Goal: Communication & Community: Connect with others

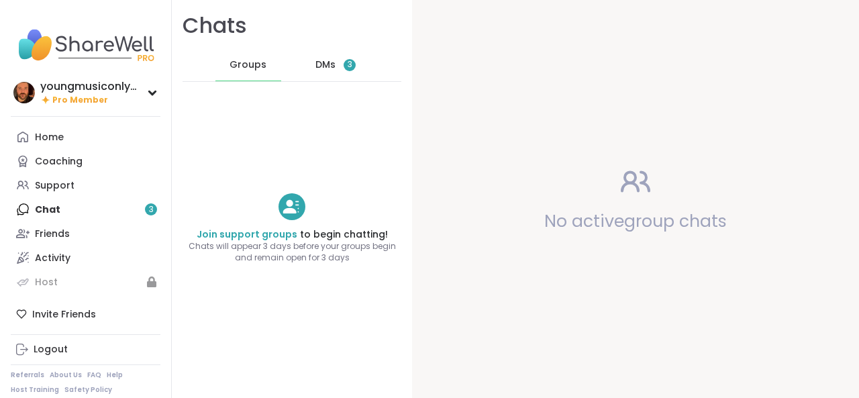
click at [328, 69] on span "DMs" at bounding box center [325, 64] width 20 height 13
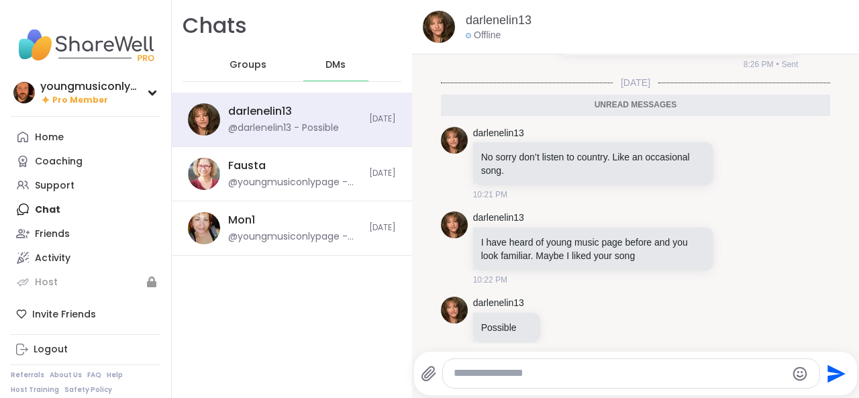
click at [558, 373] on textarea "Type your message" at bounding box center [620, 373] width 332 height 14
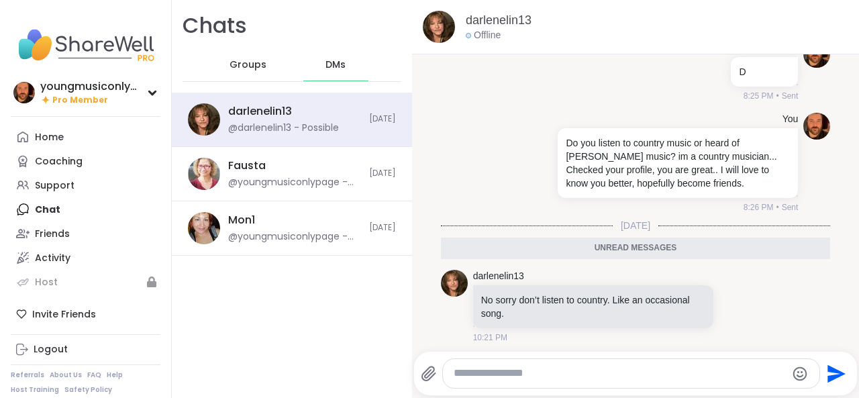
scroll to position [560, 0]
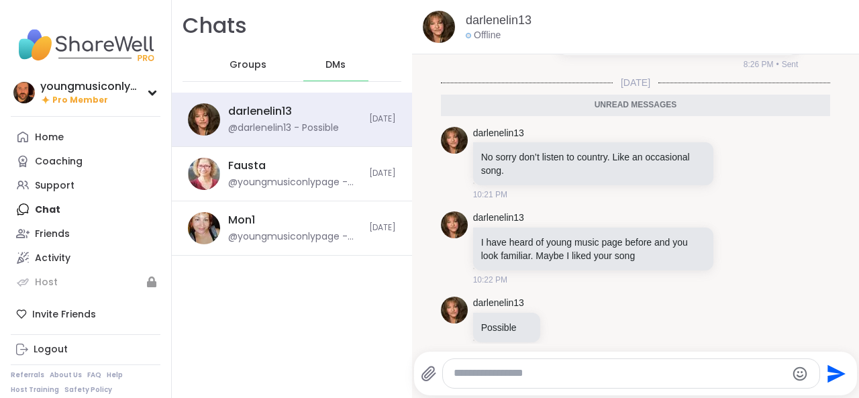
click at [537, 370] on textarea "Type your message" at bounding box center [620, 373] width 332 height 14
type textarea "**********"
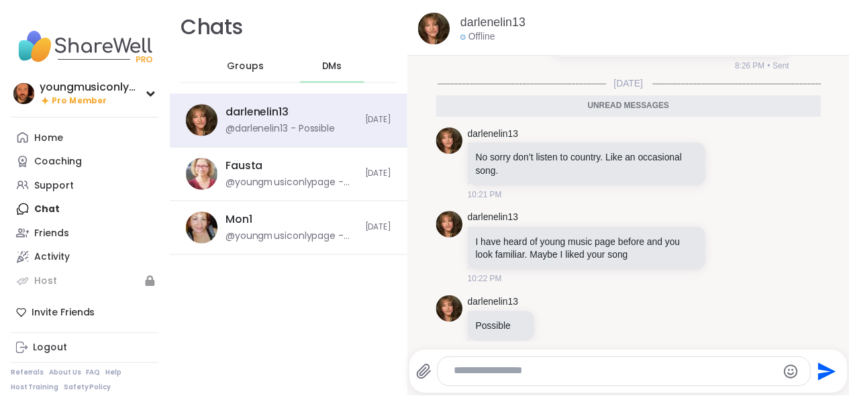
scroll to position [599, 0]
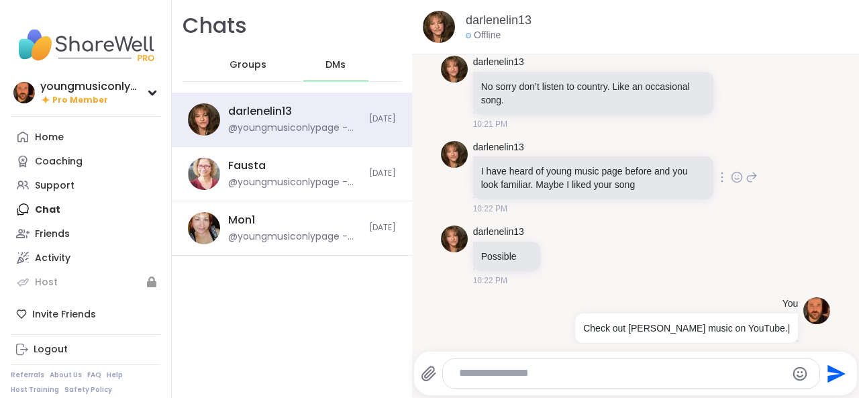
click at [443, 141] on img at bounding box center [454, 154] width 27 height 27
click at [212, 113] on img at bounding box center [204, 119] width 32 height 32
click at [203, 128] on img at bounding box center [204, 119] width 32 height 32
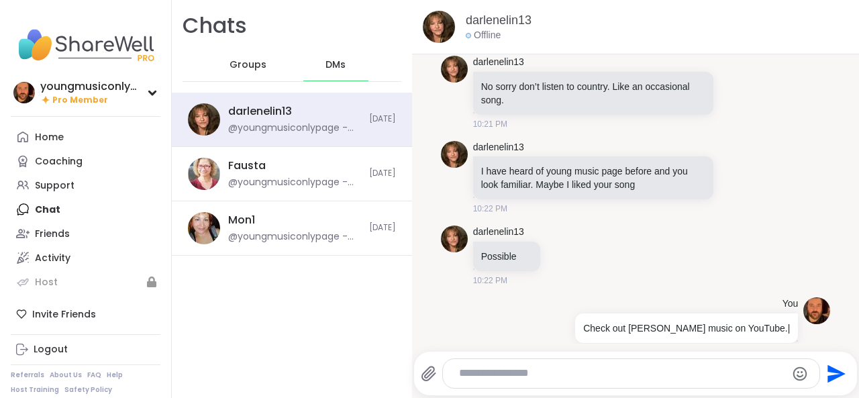
click at [436, 19] on img at bounding box center [439, 27] width 32 height 32
click at [475, 21] on link "darlenelin13" at bounding box center [499, 20] width 66 height 17
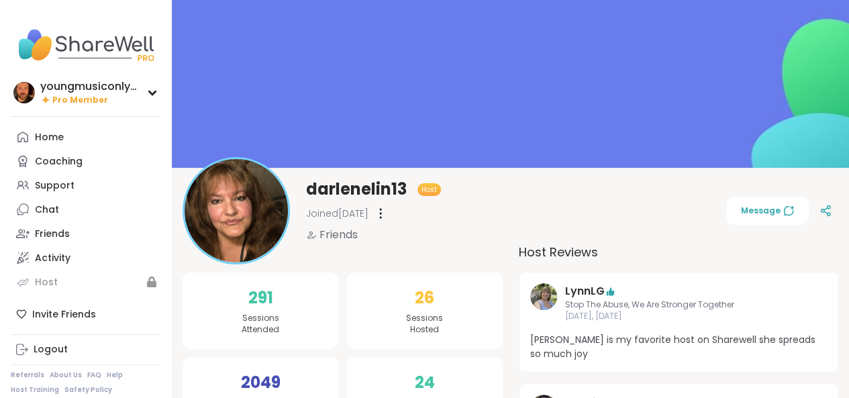
click at [475, 21] on img at bounding box center [510, 84] width 677 height 168
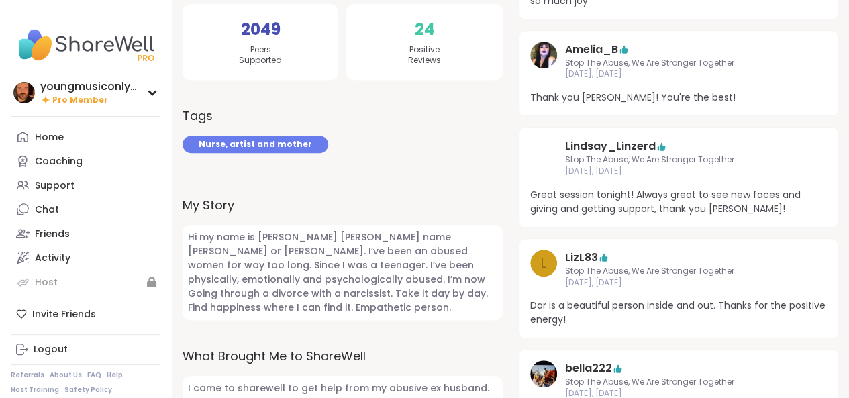
scroll to position [354, 0]
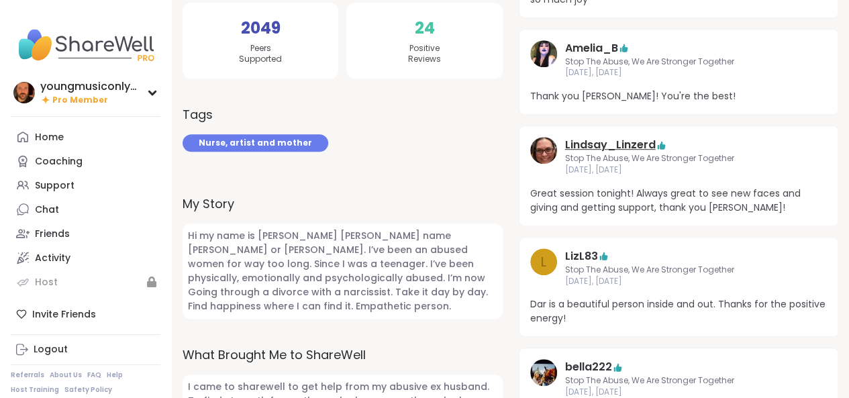
click at [576, 140] on link "Lindsay_Linzerd" at bounding box center [610, 145] width 91 height 16
click at [68, 242] on link "Friends" at bounding box center [86, 233] width 150 height 24
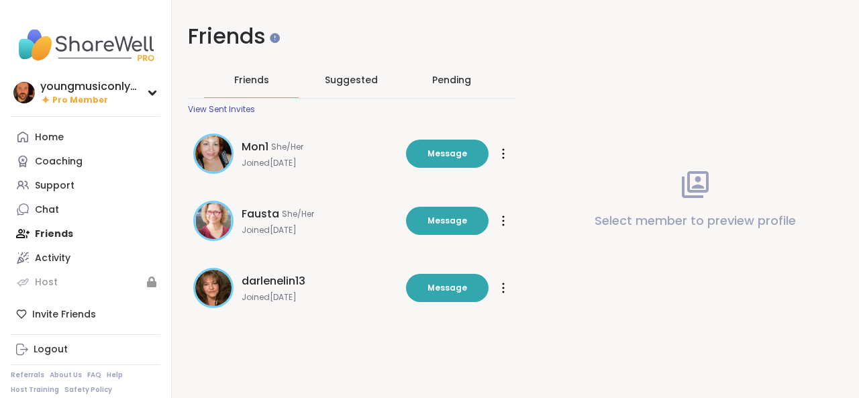
click at [502, 221] on icon at bounding box center [503, 220] width 3 height 11
click at [250, 209] on span "Fausta" at bounding box center [261, 214] width 38 height 16
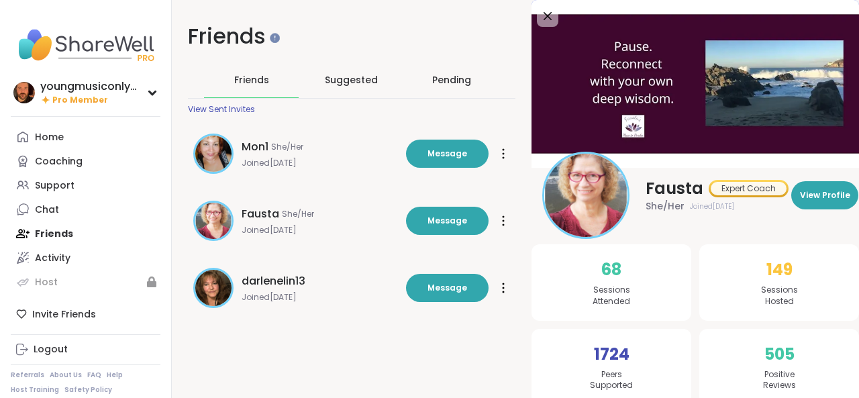
click at [501, 217] on div at bounding box center [503, 220] width 13 height 21
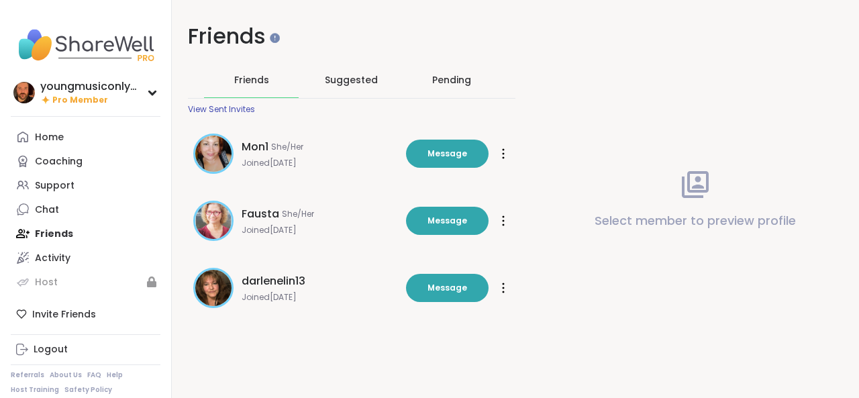
click at [379, 339] on div "Friends Friends Suggested Pending View Sent Invites Mon1 She/Her Joined Sep 202…" at bounding box center [352, 177] width 360 height 354
click at [501, 223] on div at bounding box center [503, 220] width 13 height 21
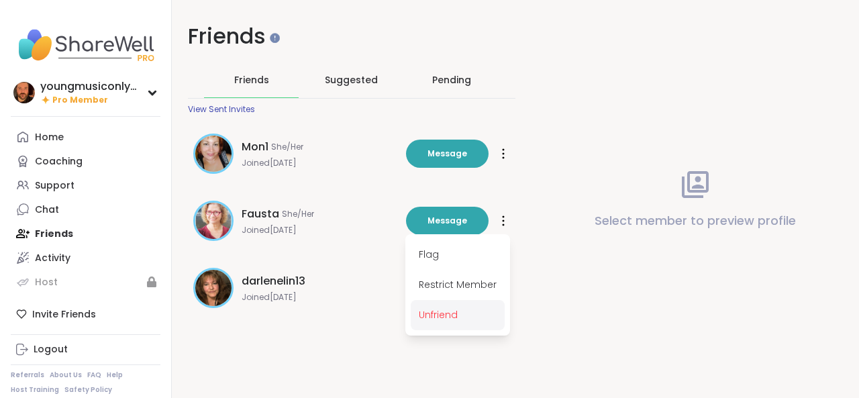
click at [452, 310] on span "Unfriend" at bounding box center [458, 315] width 94 height 30
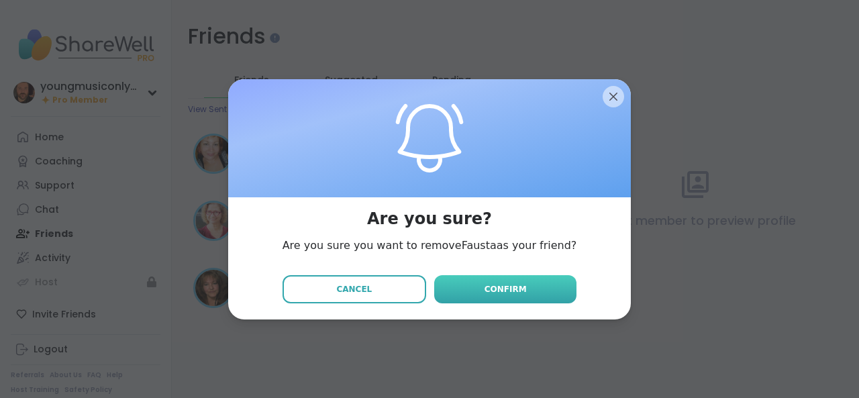
click at [485, 289] on span "Confirm" at bounding box center [506, 289] width 42 height 12
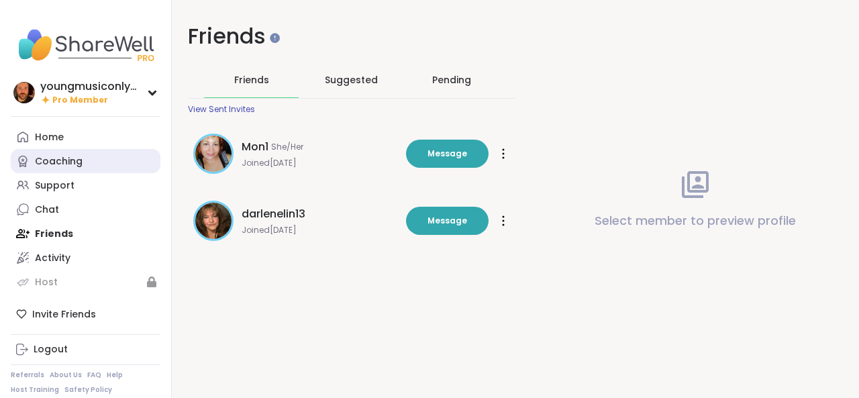
click at [47, 158] on div "Coaching" at bounding box center [59, 161] width 48 height 13
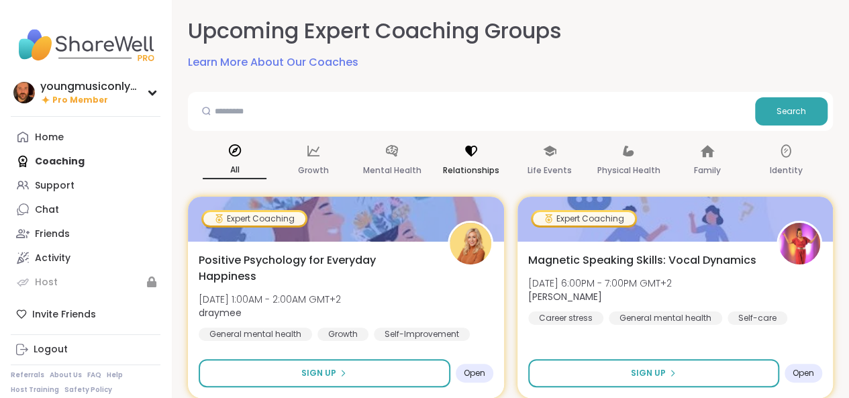
click at [475, 152] on icon at bounding box center [471, 151] width 15 height 15
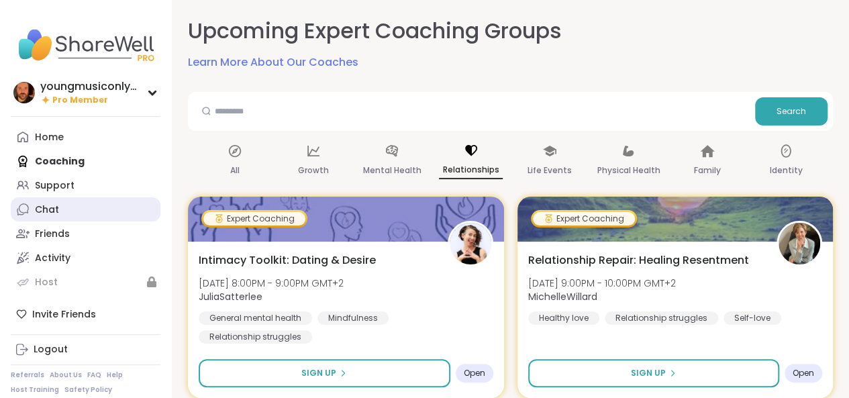
click at [44, 203] on div "Chat" at bounding box center [47, 209] width 24 height 13
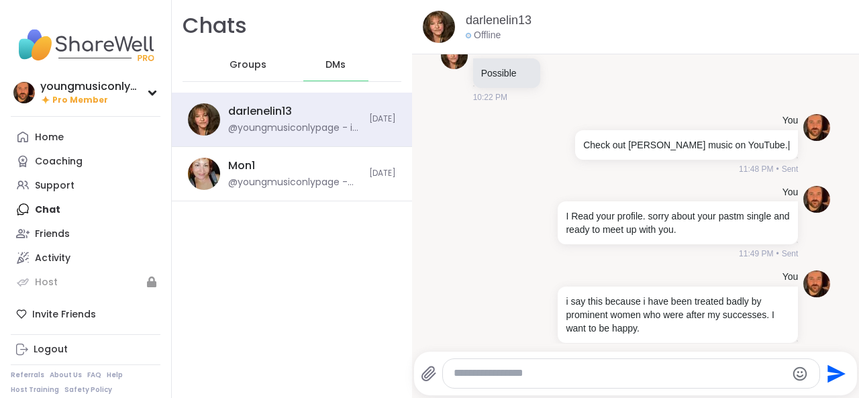
click at [56, 209] on div "Home Coaching Support Chat Friends Activity Host" at bounding box center [86, 209] width 150 height 169
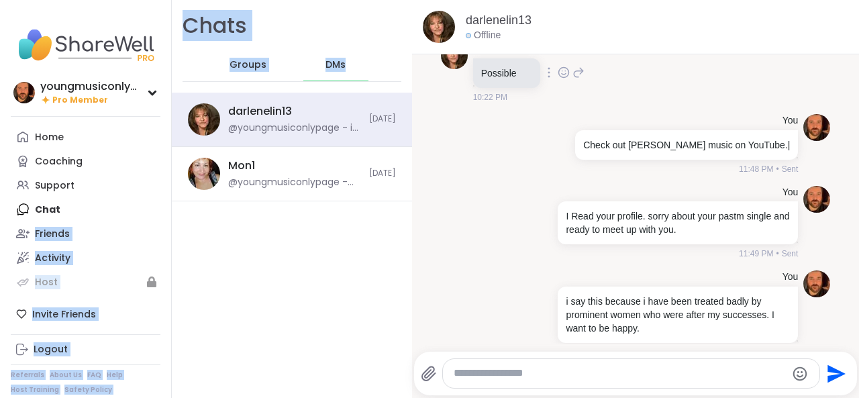
drag, startPoint x: 56, startPoint y: 209, endPoint x: 475, endPoint y: 68, distance: 441.9
click at [475, 68] on div "youngmusiconlypage Pro Member Profile Membership Settings Help Home Coaching Su…" at bounding box center [429, 199] width 859 height 398
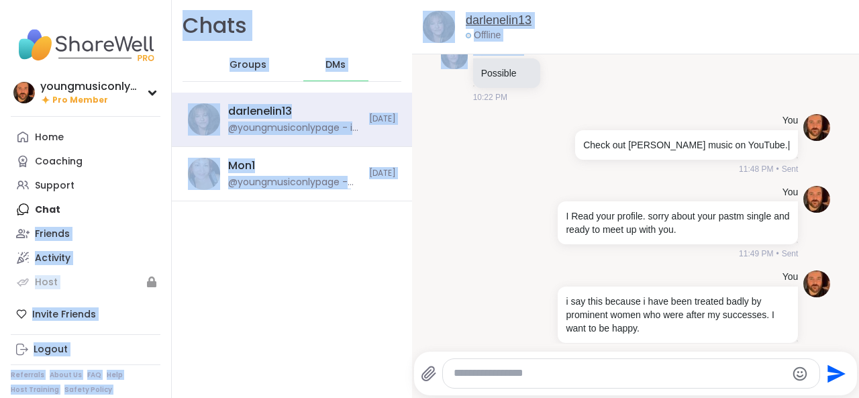
click at [492, 19] on link "darlenelin13" at bounding box center [499, 20] width 66 height 17
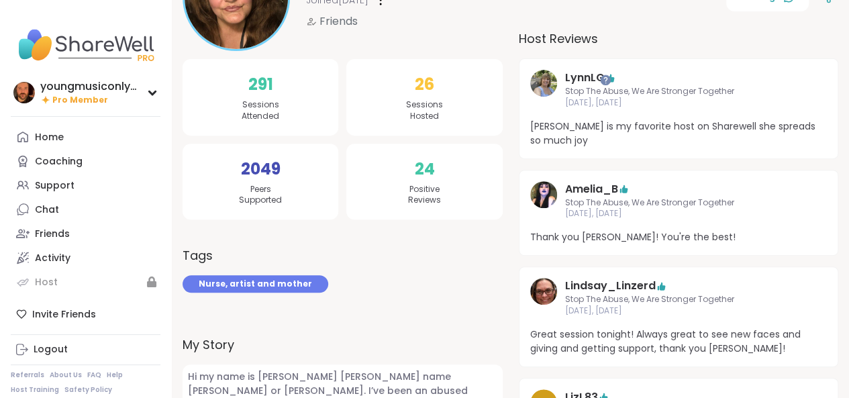
scroll to position [225, 0]
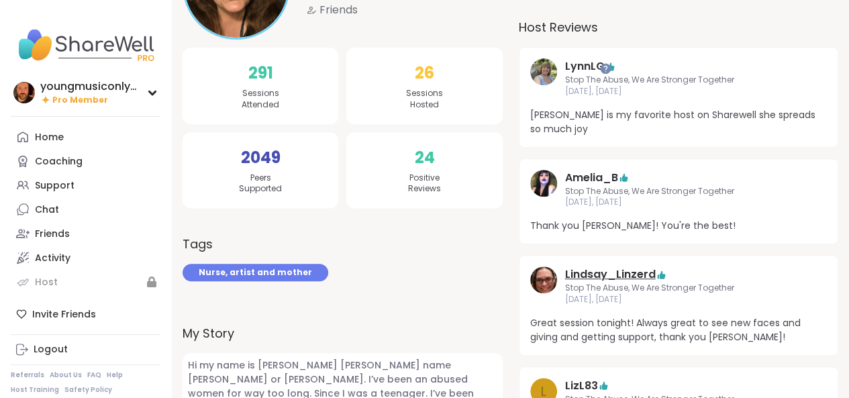
click at [595, 272] on link "Lindsay_Linzerd" at bounding box center [610, 274] width 91 height 16
click at [85, 211] on link "Chat 2" at bounding box center [86, 209] width 150 height 24
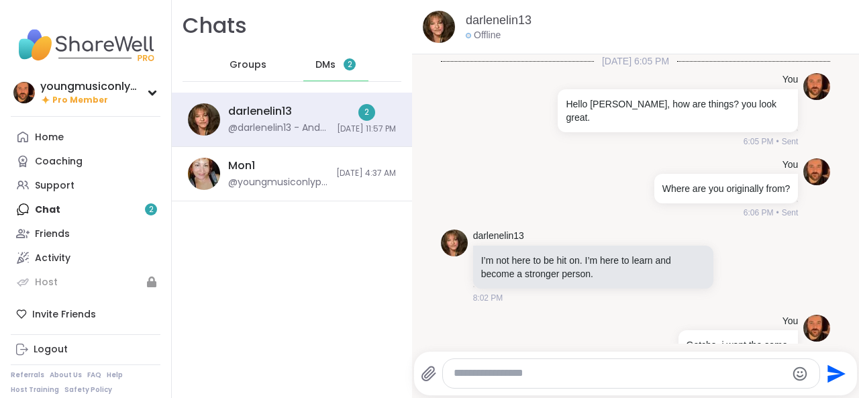
scroll to position [956, 0]
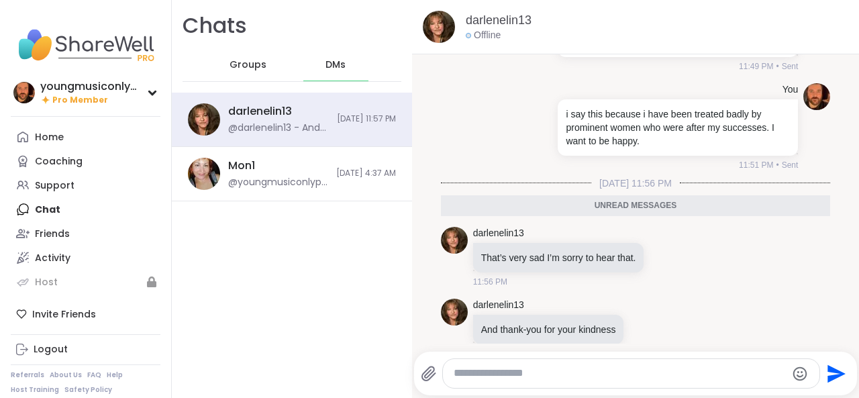
click at [501, 379] on textarea "Type your message" at bounding box center [620, 373] width 332 height 14
click at [498, 374] on textarea "Type your message" at bounding box center [620, 373] width 332 height 14
paste textarea "**********"
type textarea "**********"
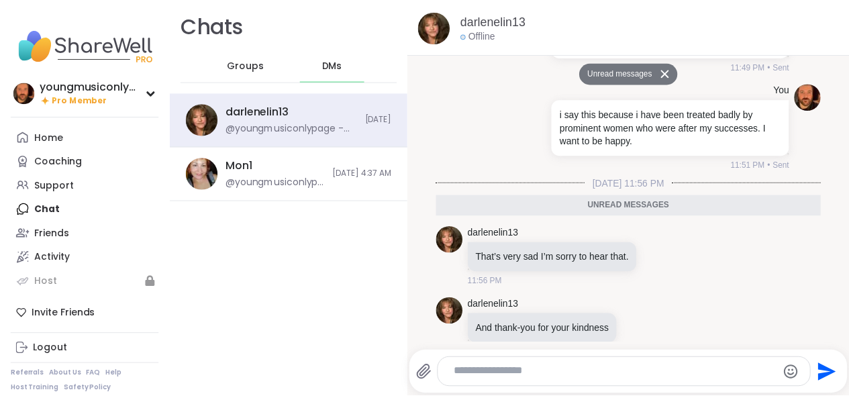
scroll to position [1183, 0]
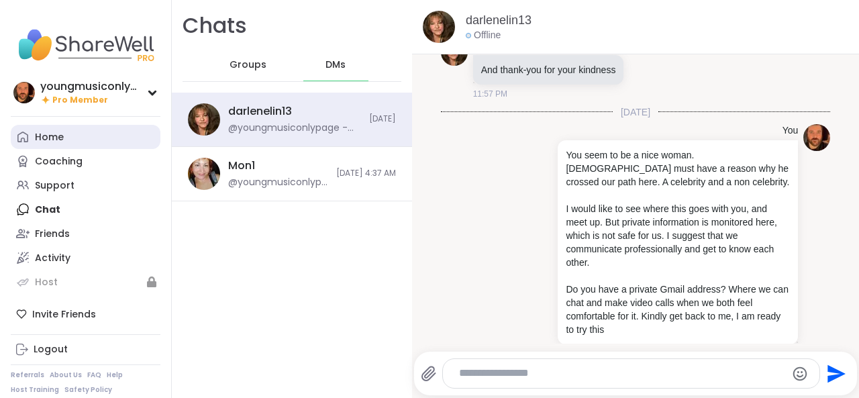
click at [32, 131] on link "Home" at bounding box center [86, 137] width 150 height 24
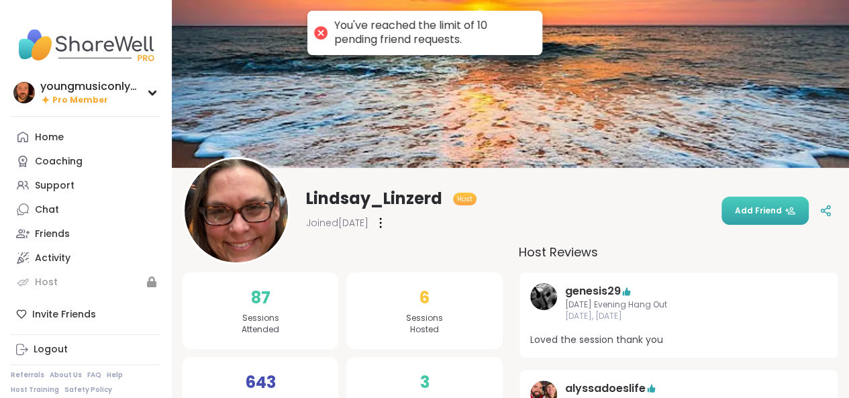
click at [756, 218] on button "Add Friend" at bounding box center [765, 211] width 87 height 28
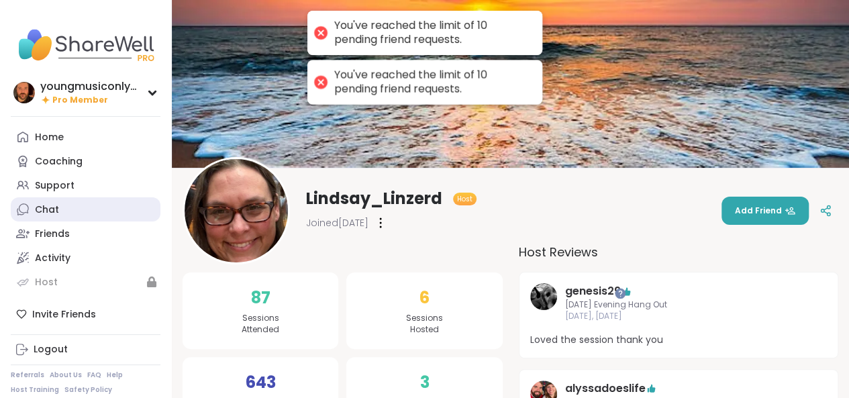
click at [69, 215] on link "Chat" at bounding box center [86, 209] width 150 height 24
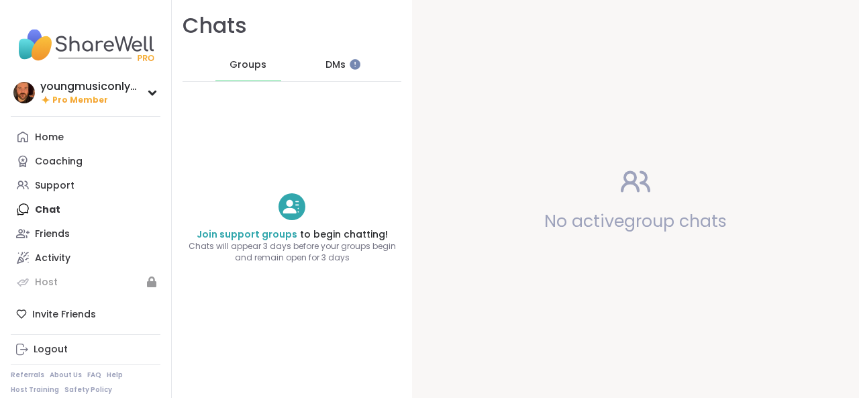
click at [341, 66] on div "DMs" at bounding box center [336, 65] width 66 height 32
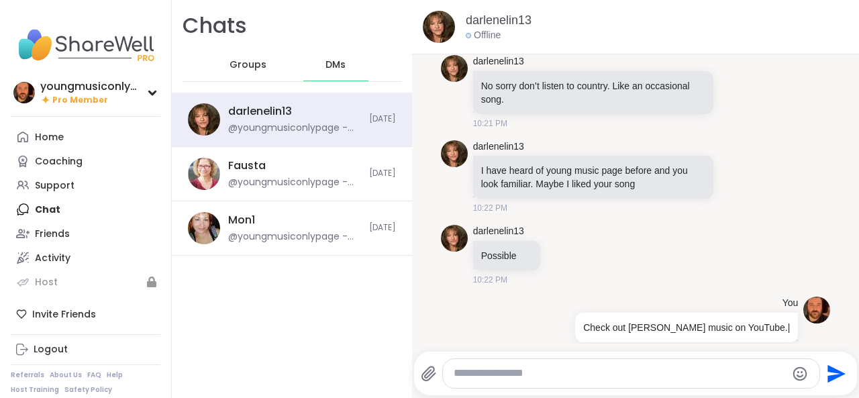
click at [530, 367] on textarea "Type your message" at bounding box center [620, 373] width 332 height 14
click at [459, 374] on textarea "**********" at bounding box center [620, 373] width 323 height 14
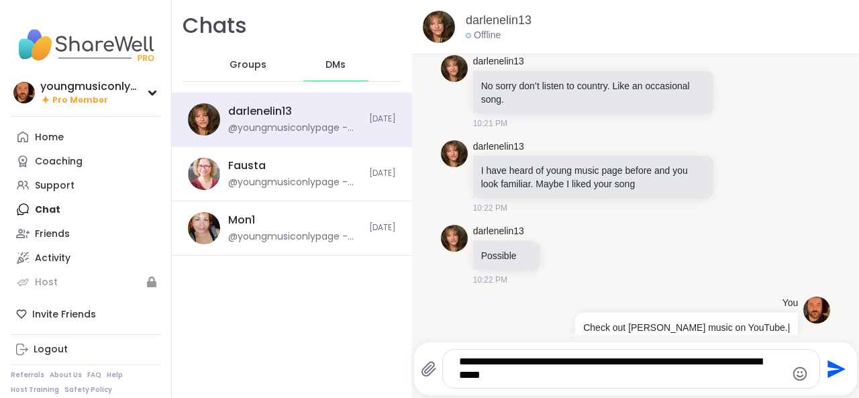
type textarea "**********"
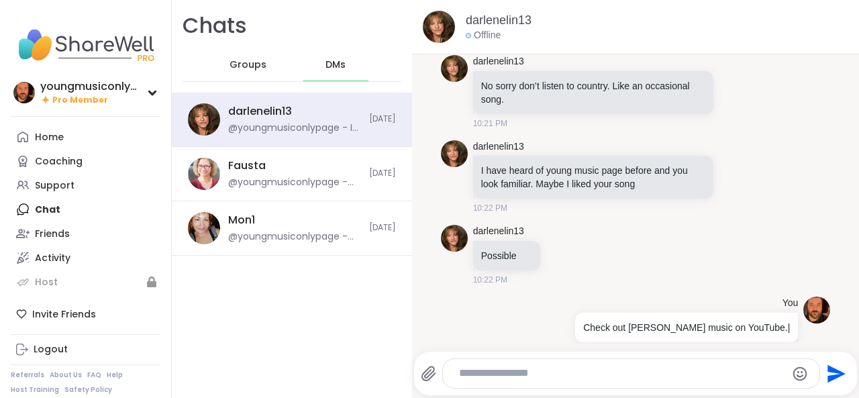
scroll to position [670, 0]
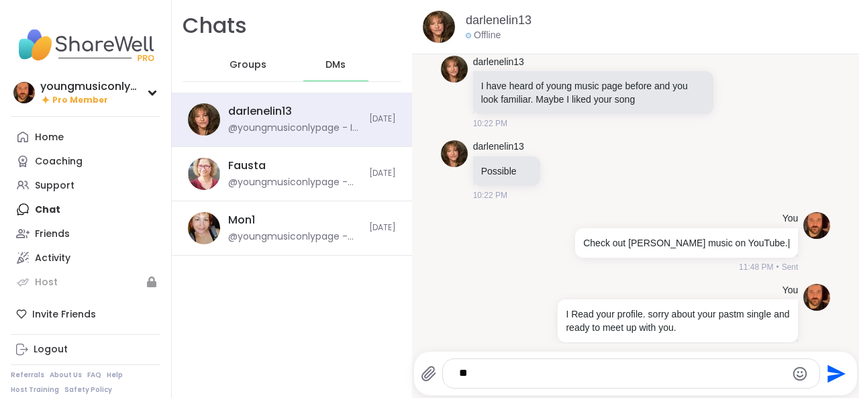
type textarea "*"
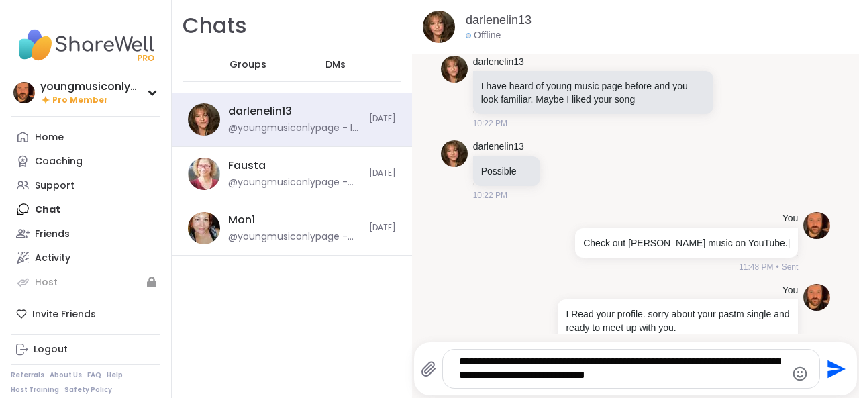
type textarea "**********"
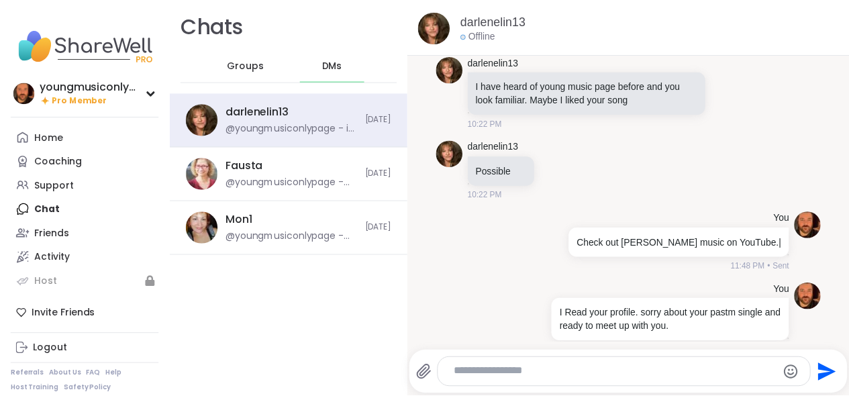
scroll to position [768, 0]
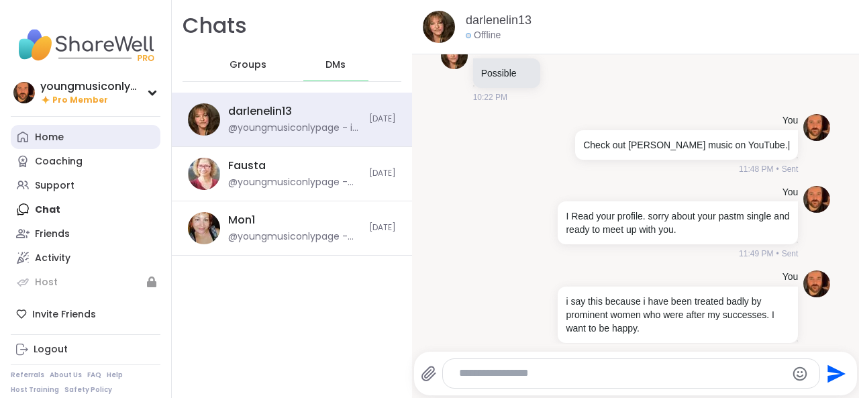
click at [68, 137] on link "Home" at bounding box center [86, 137] width 150 height 24
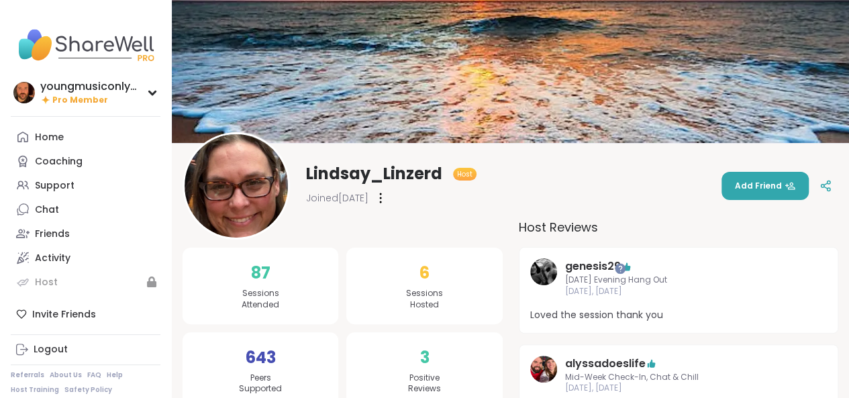
scroll to position [23, 0]
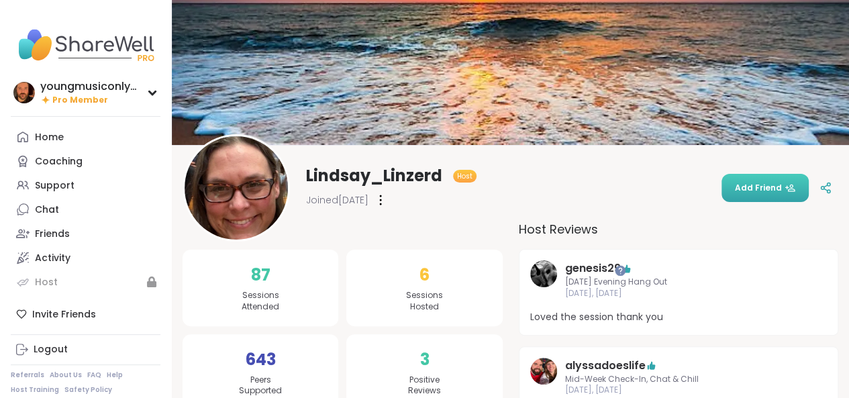
click at [771, 186] on span "Add Friend" at bounding box center [765, 188] width 60 height 12
click at [67, 137] on link "Home" at bounding box center [86, 137] width 150 height 24
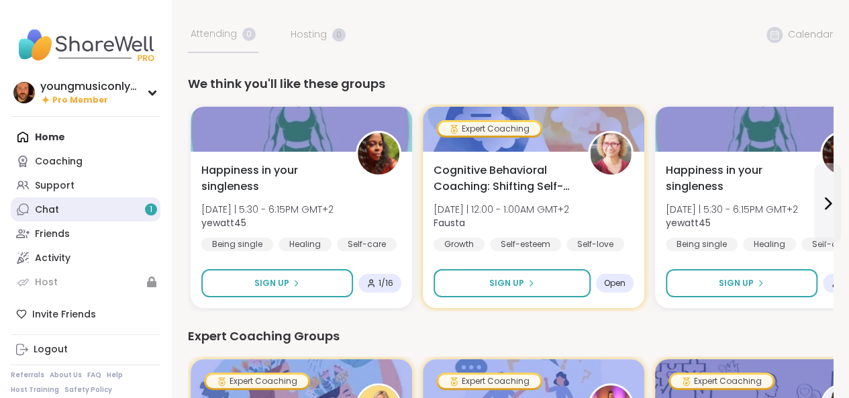
click at [97, 207] on link "Chat 1" at bounding box center [86, 209] width 150 height 24
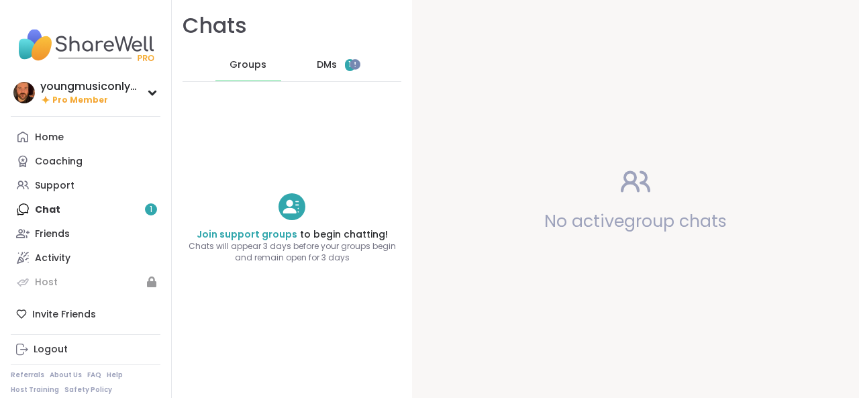
click at [336, 57] on div "DMs 1" at bounding box center [336, 65] width 66 height 32
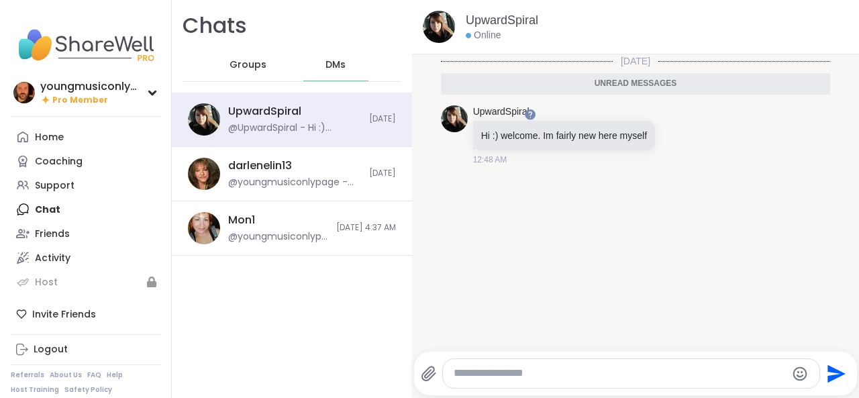
click at [524, 372] on textarea "Type your message" at bounding box center [620, 373] width 332 height 14
type textarea "**********"
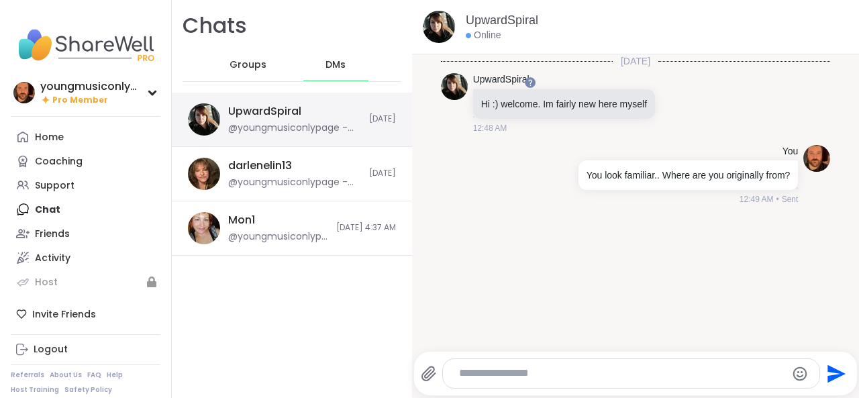
click at [211, 120] on img at bounding box center [204, 119] width 32 height 32
click at [518, 15] on link "UpwardSpiral" at bounding box center [502, 20] width 72 height 17
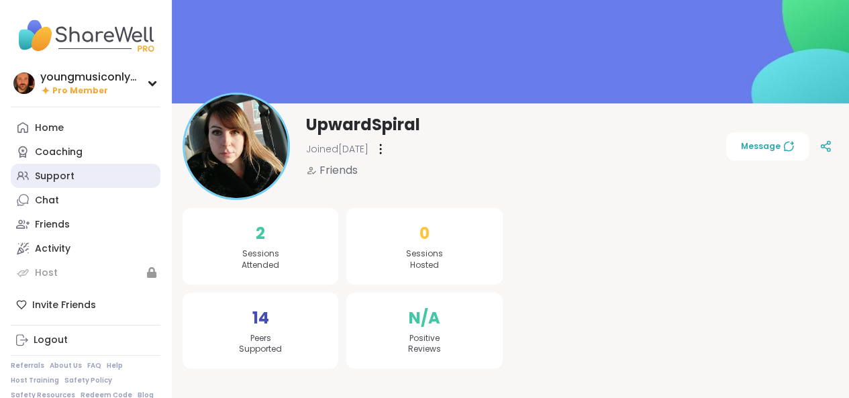
scroll to position [23, 0]
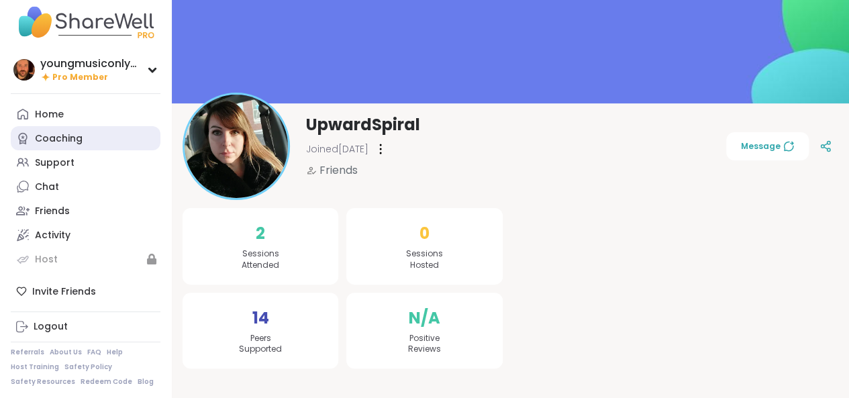
click at [75, 137] on div "Coaching" at bounding box center [59, 138] width 48 height 13
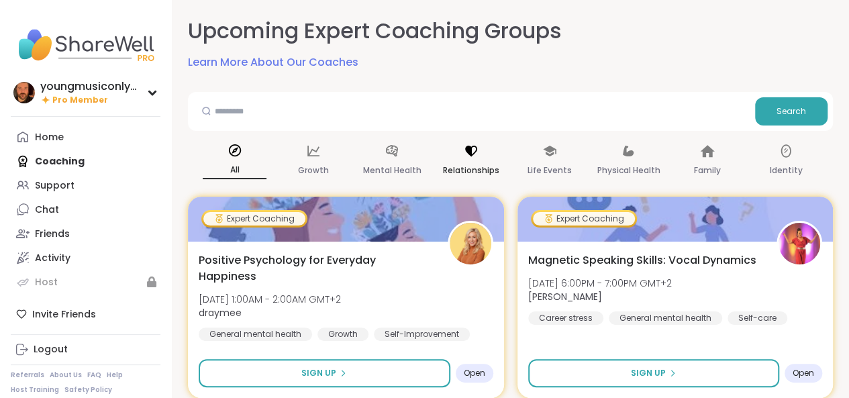
click at [474, 160] on div "Relationships" at bounding box center [471, 161] width 64 height 50
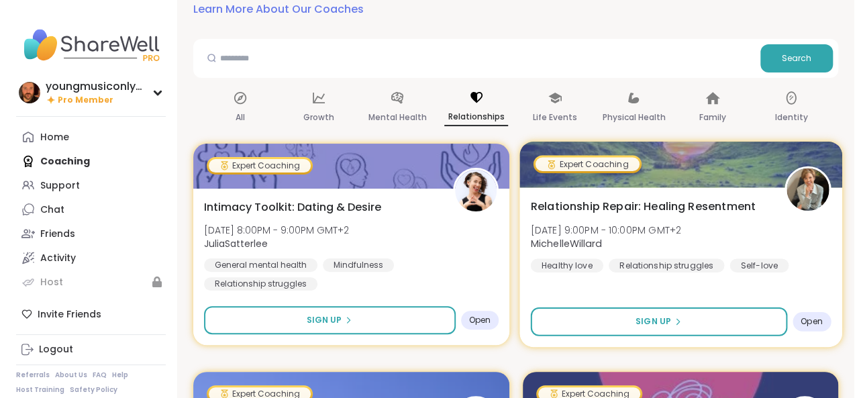
scroll to position [55, 0]
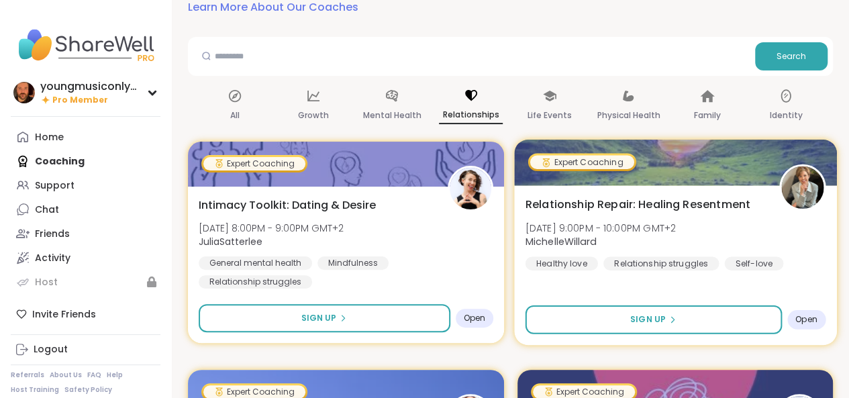
click at [805, 189] on img at bounding box center [802, 187] width 42 height 42
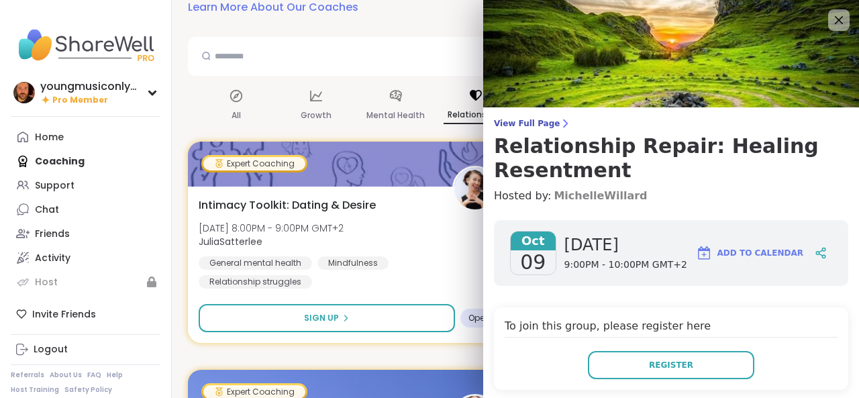
click at [580, 194] on link "MichelleWillard" at bounding box center [600, 196] width 93 height 16
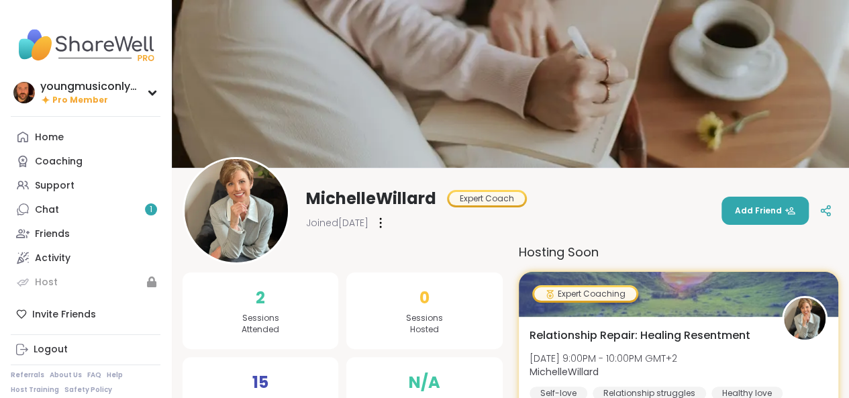
click at [256, 225] on img at bounding box center [236, 210] width 103 height 103
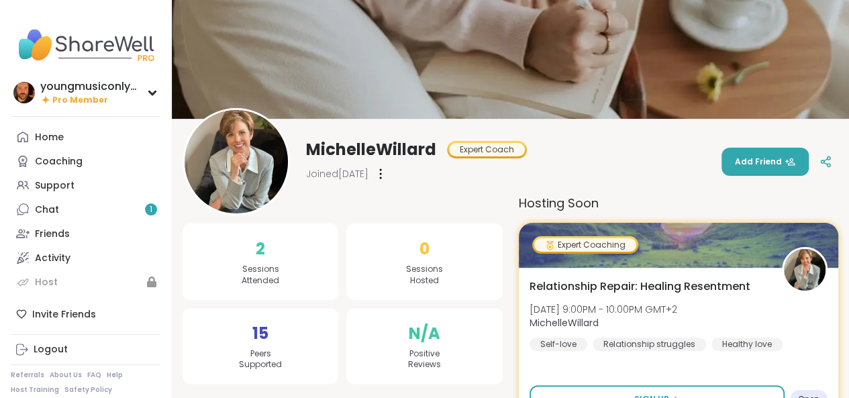
scroll to position [62, 0]
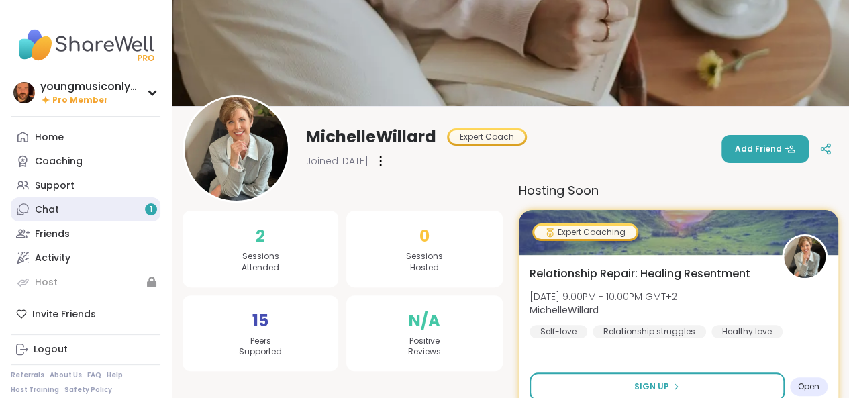
click at [128, 219] on link "Chat 1" at bounding box center [86, 209] width 150 height 24
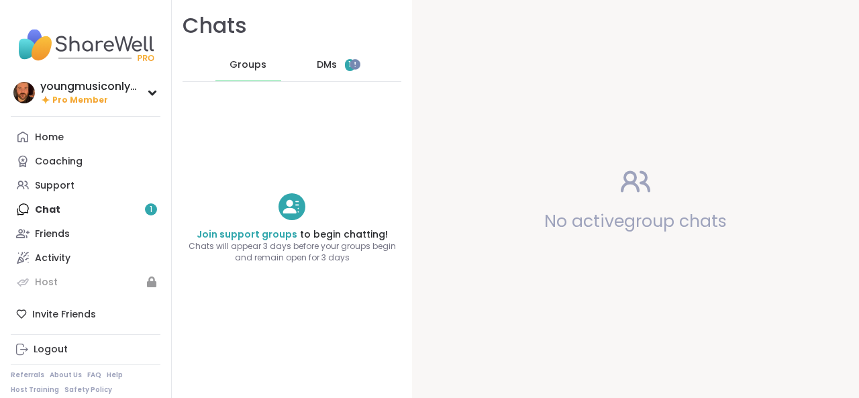
click at [332, 60] on div "DMs 1" at bounding box center [336, 65] width 66 height 32
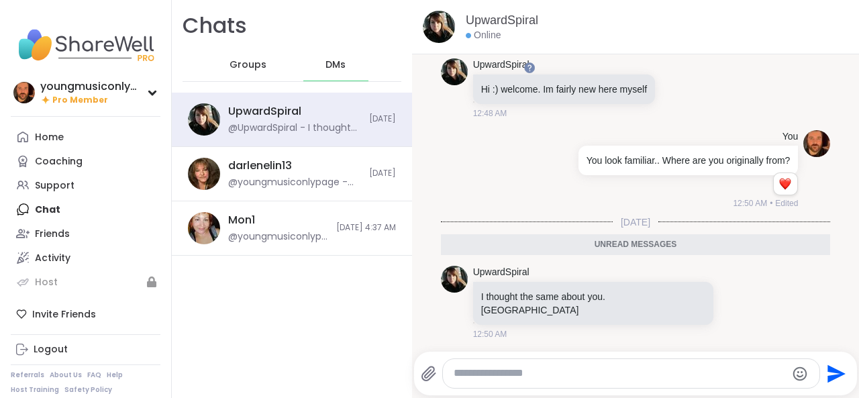
click at [519, 383] on div at bounding box center [631, 373] width 376 height 29
click at [513, 381] on div at bounding box center [631, 373] width 376 height 29
click at [499, 371] on textarea "Type your message" at bounding box center [620, 373] width 332 height 14
type textarea "**********"
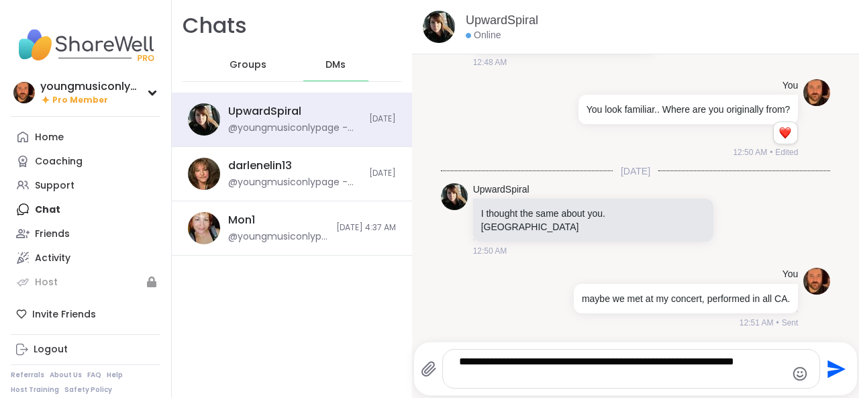
scroll to position [77, 0]
type textarea "**********"
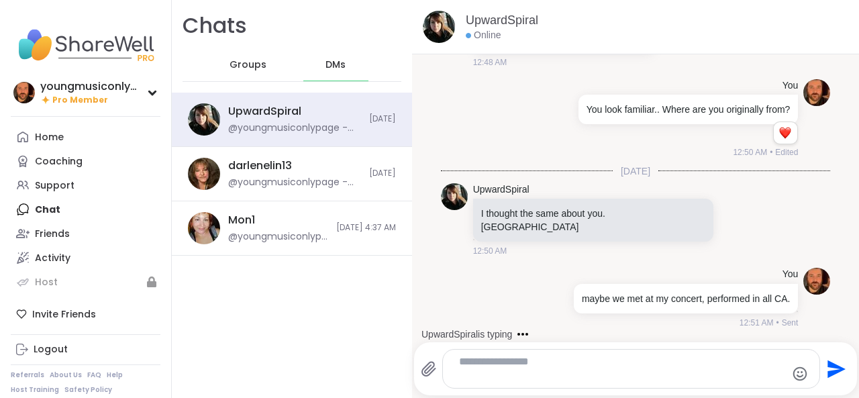
scroll to position [152, 0]
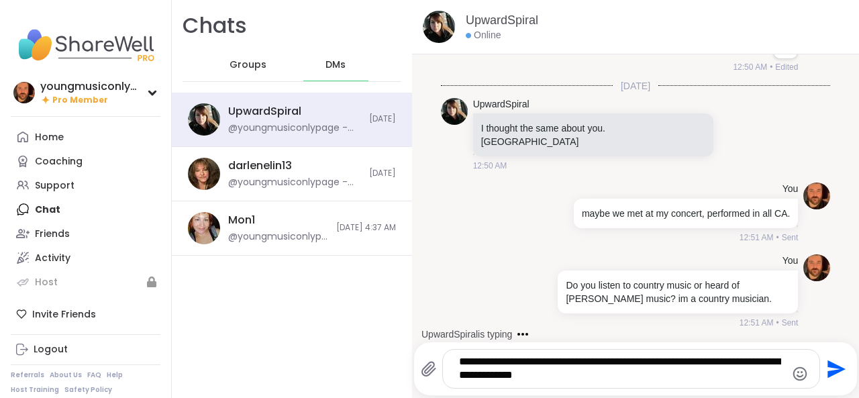
type textarea "**********"
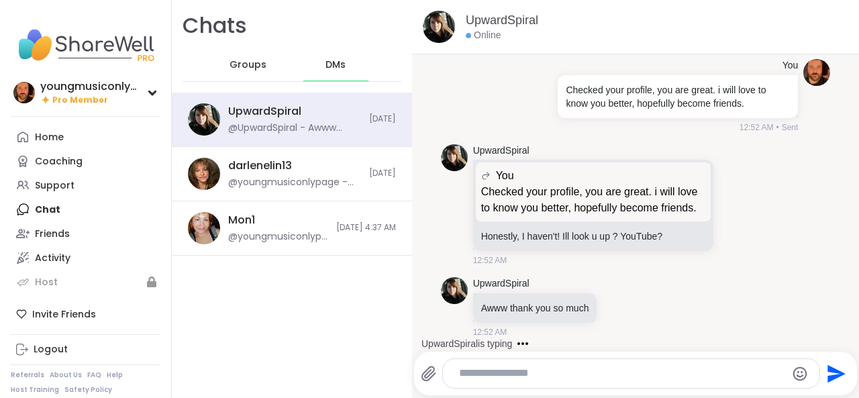
scroll to position [612, 0]
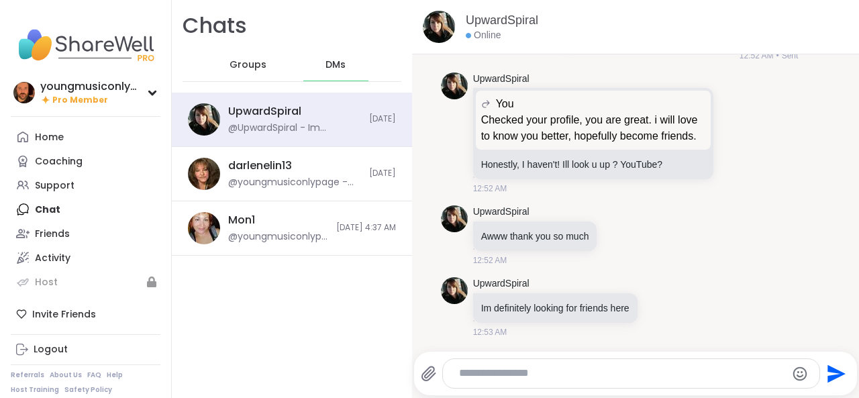
click at [509, 374] on textarea "Type your message" at bounding box center [620, 373] width 323 height 14
type textarea "**********"
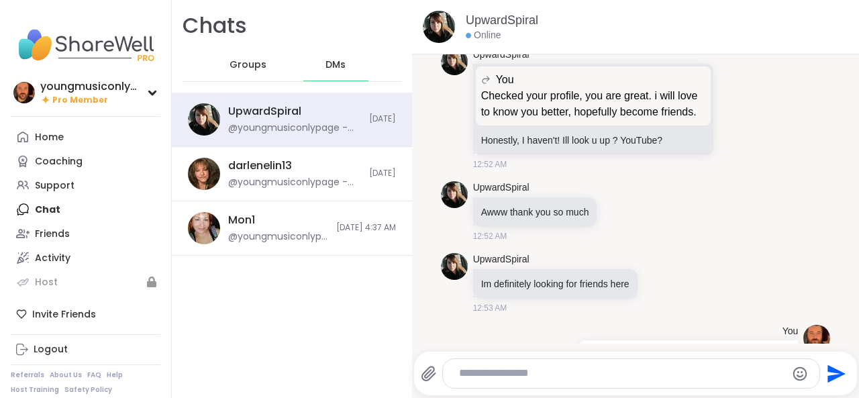
scroll to position [683, 0]
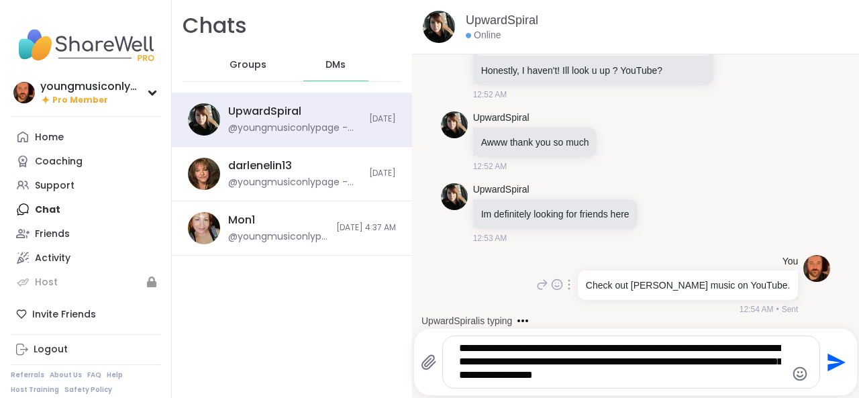
type textarea "**********"
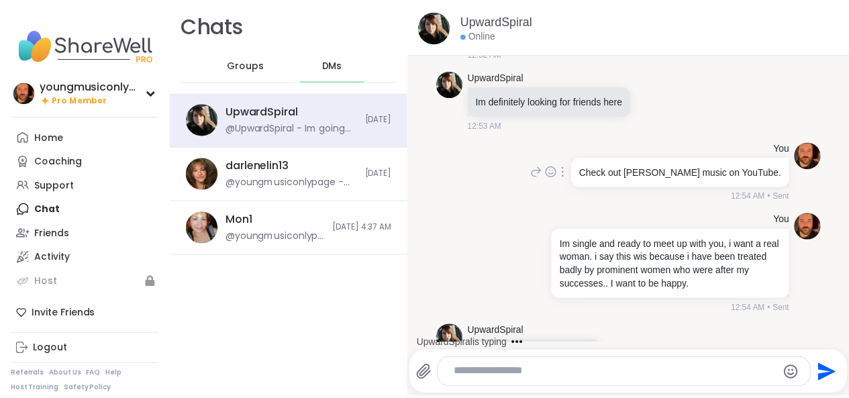
scroll to position [866, 0]
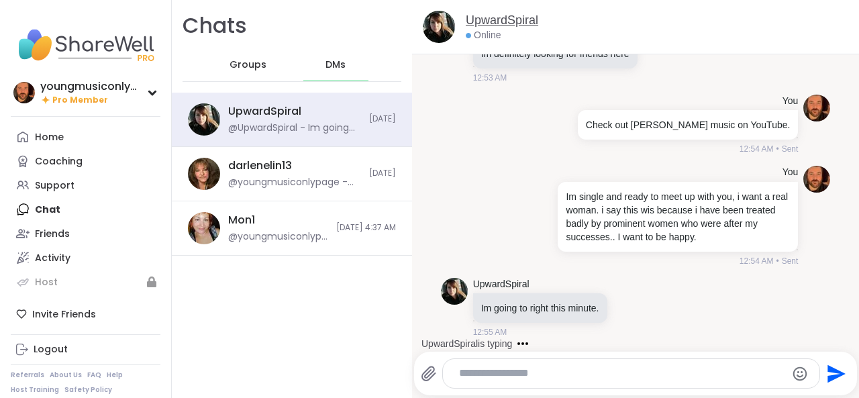
click at [491, 23] on link "UpwardSpiral" at bounding box center [502, 20] width 72 height 17
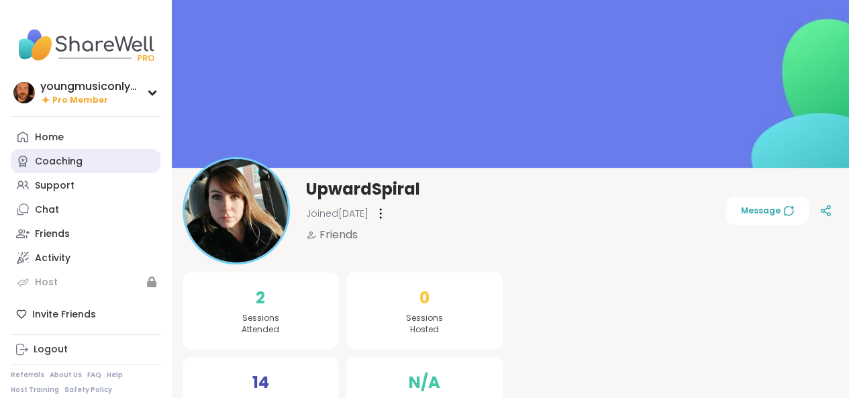
click at [81, 156] on div "Coaching" at bounding box center [59, 161] width 48 height 13
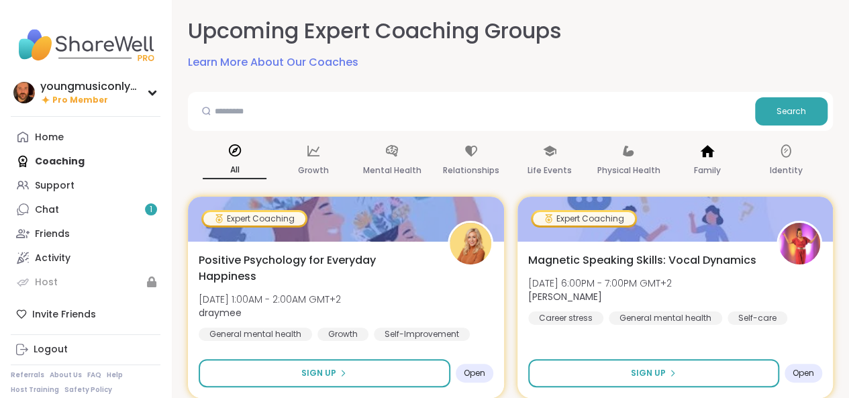
click at [703, 152] on icon at bounding box center [707, 151] width 14 height 12
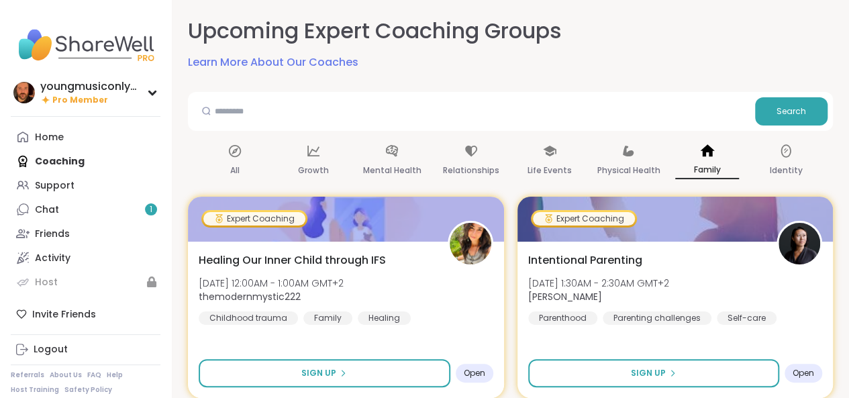
click at [711, 158] on div "Family" at bounding box center [707, 161] width 64 height 50
click at [705, 150] on icon at bounding box center [707, 150] width 14 height 12
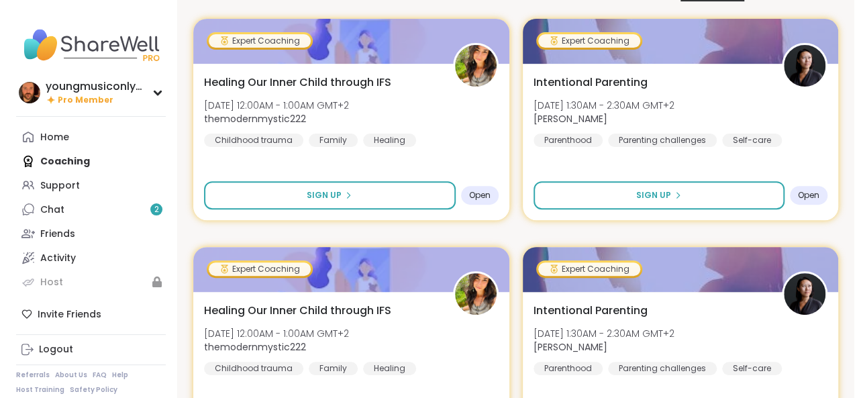
scroll to position [177, 0]
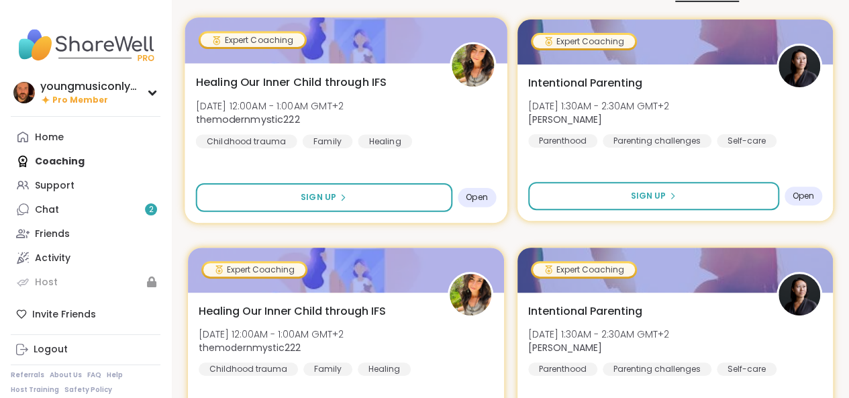
click at [344, 83] on span "Healing Our Inner Child through IFS" at bounding box center [291, 82] width 191 height 16
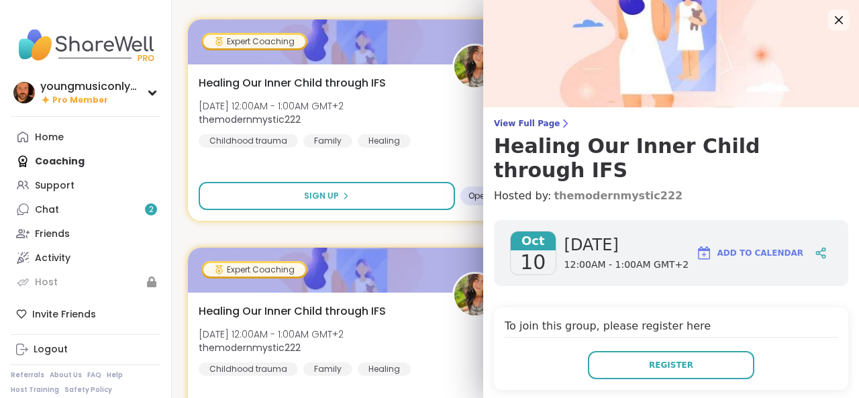
click at [554, 188] on link "themodernmystic222" at bounding box center [618, 196] width 129 height 16
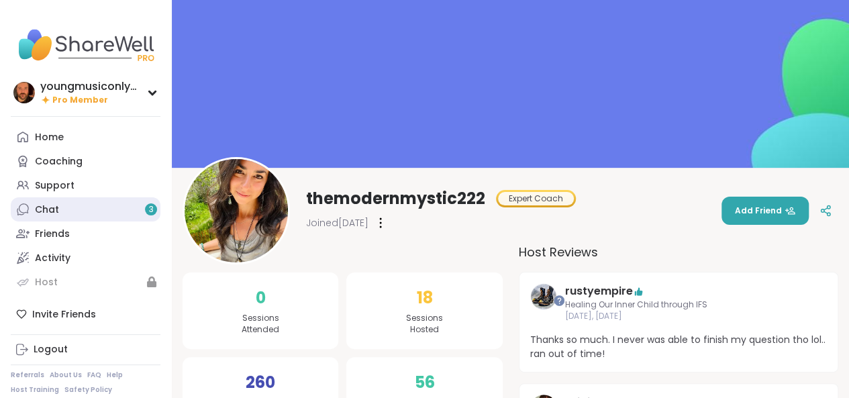
click at [55, 217] on link "Chat 3" at bounding box center [86, 209] width 150 height 24
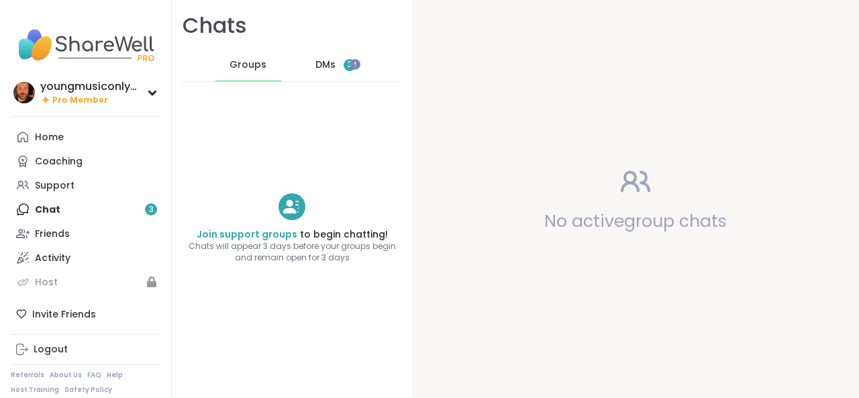
click at [328, 70] on span "DMs" at bounding box center [325, 64] width 20 height 13
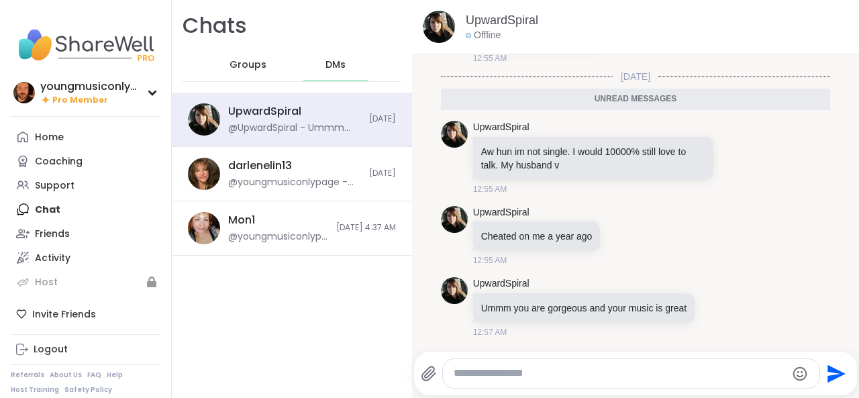
click at [511, 372] on textarea "Type your message" at bounding box center [620, 373] width 332 height 14
type textarea "**********"
click at [736, 374] on textarea "**********" at bounding box center [620, 373] width 323 height 14
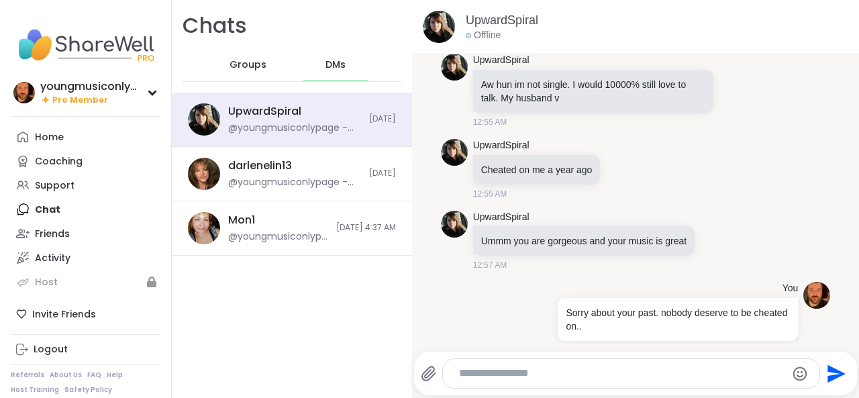
scroll to position [1190, 0]
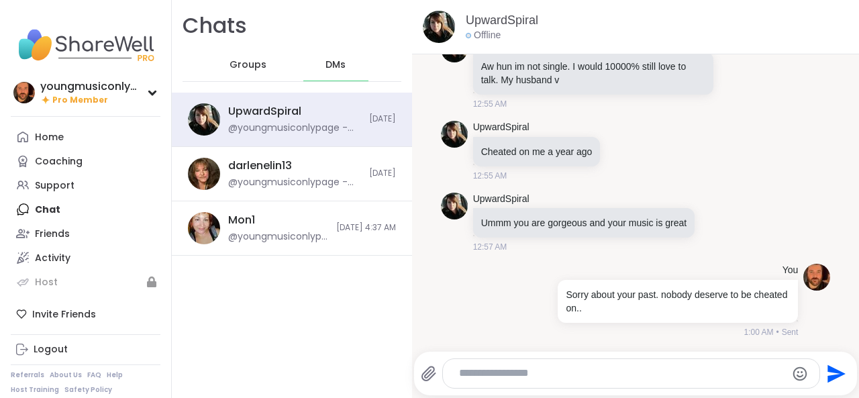
paste textarea "**********"
type textarea "**********"
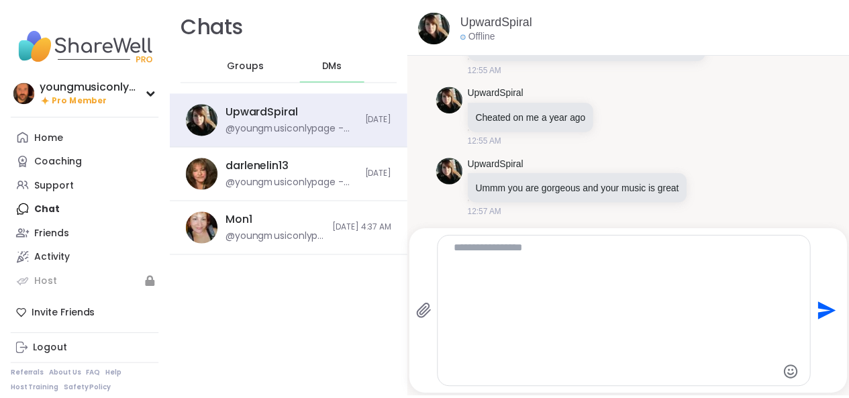
scroll to position [1436, 0]
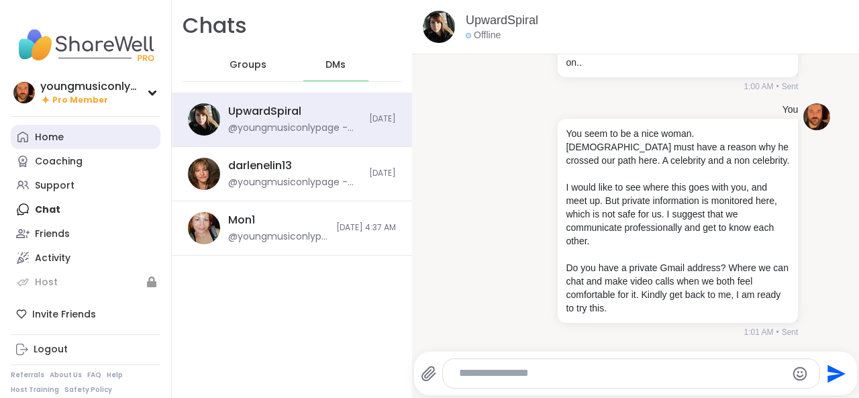
click at [80, 131] on link "Home" at bounding box center [86, 137] width 150 height 24
